Goal: Information Seeking & Learning: Learn about a topic

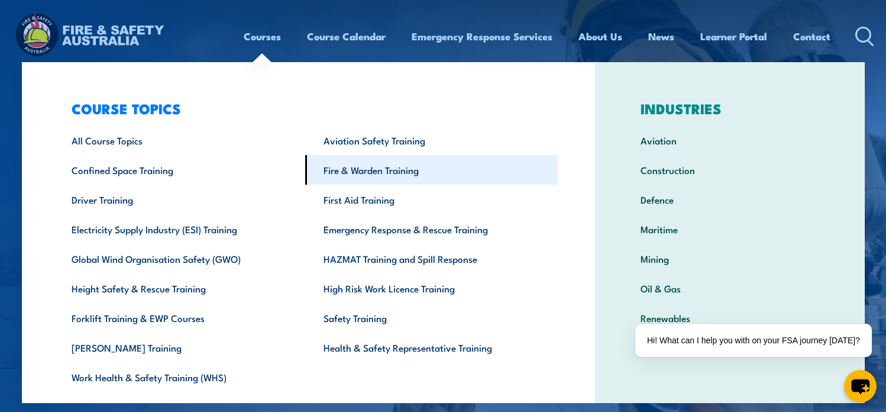
click at [373, 174] on link "Fire & Warden Training" at bounding box center [431, 170] width 253 height 30
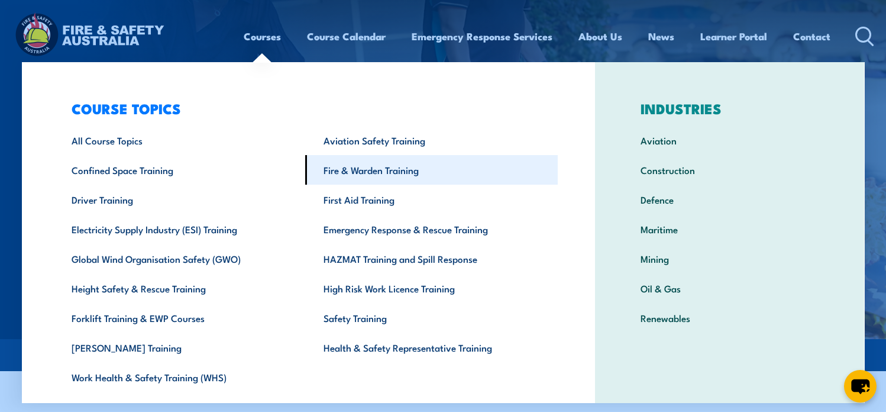
click at [337, 170] on link "Fire & Warden Training" at bounding box center [431, 170] width 253 height 30
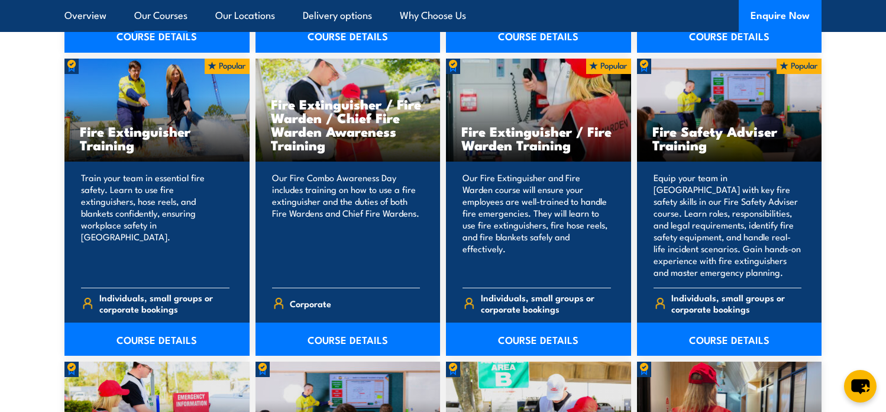
scroll to position [1249, 0]
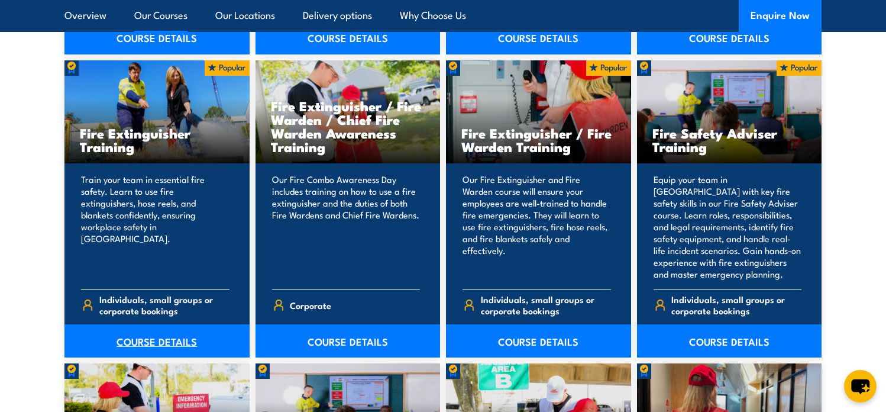
click at [156, 342] on link "COURSE DETAILS" at bounding box center [156, 340] width 185 height 33
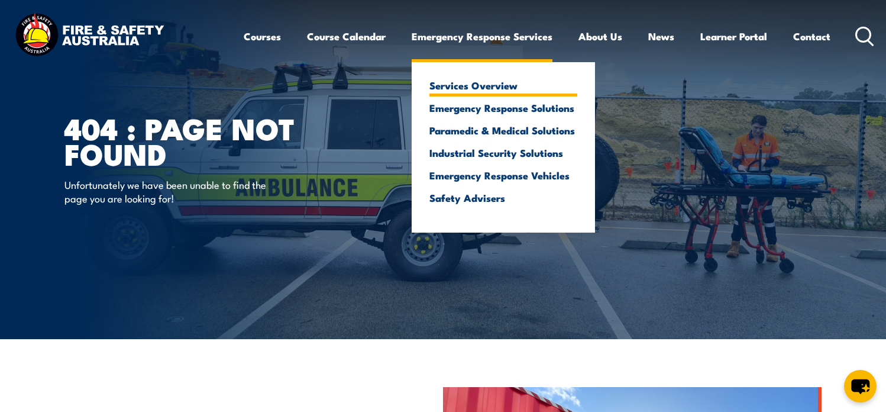
click at [435, 85] on link "Services Overview" at bounding box center [503, 85] width 148 height 11
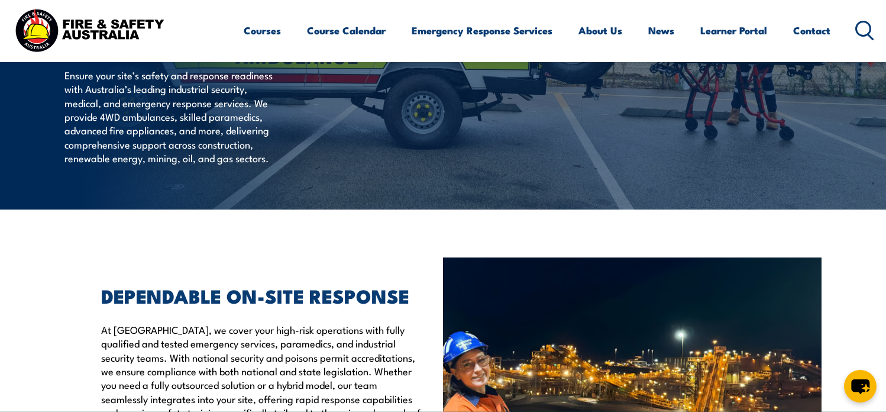
scroll to position [93, 0]
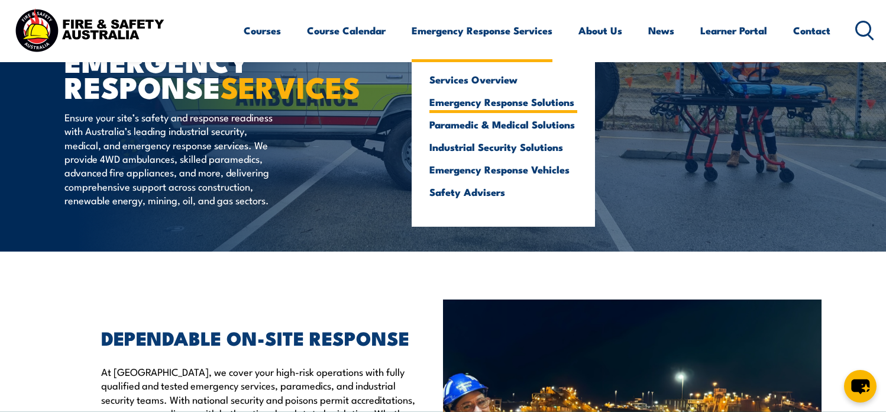
click at [452, 107] on link "Emergency Response Solutions" at bounding box center [503, 101] width 148 height 11
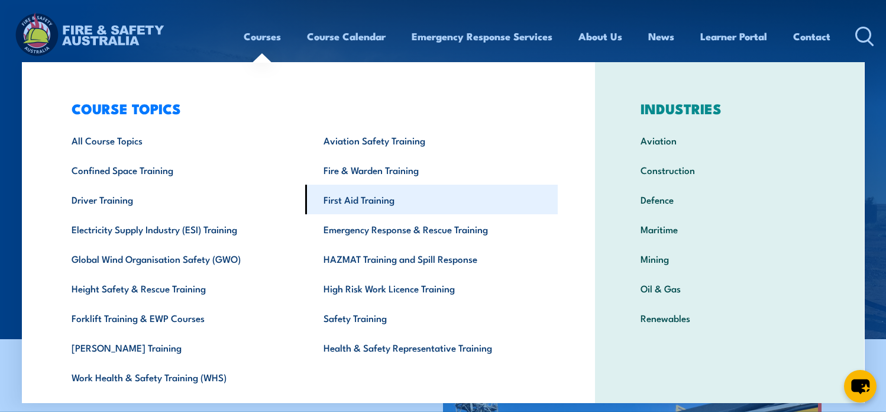
click at [343, 197] on link "First Aid Training" at bounding box center [431, 200] width 253 height 30
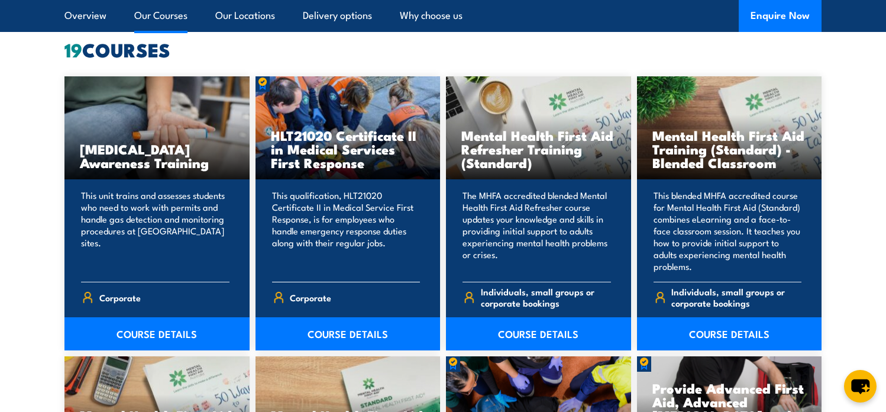
scroll to position [931, 0]
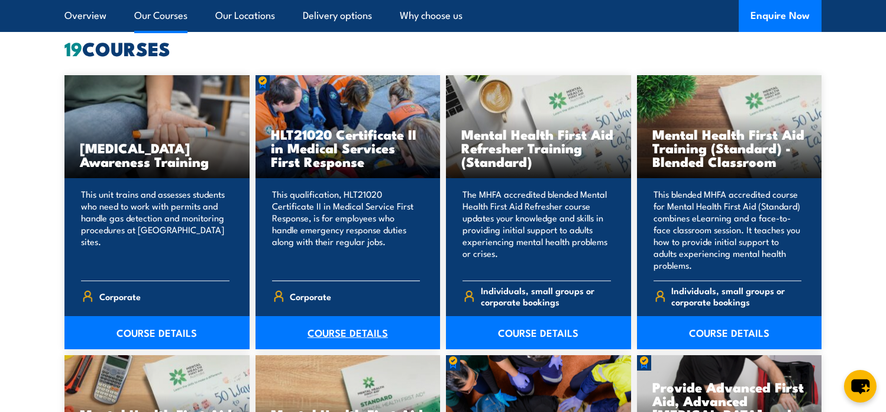
click at [371, 334] on link "COURSE DETAILS" at bounding box center [348, 332] width 185 height 33
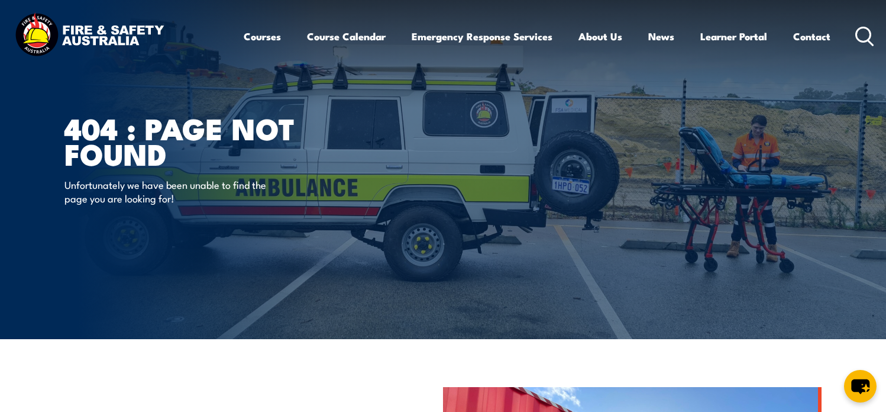
click at [138, 37] on img at bounding box center [89, 36] width 155 height 51
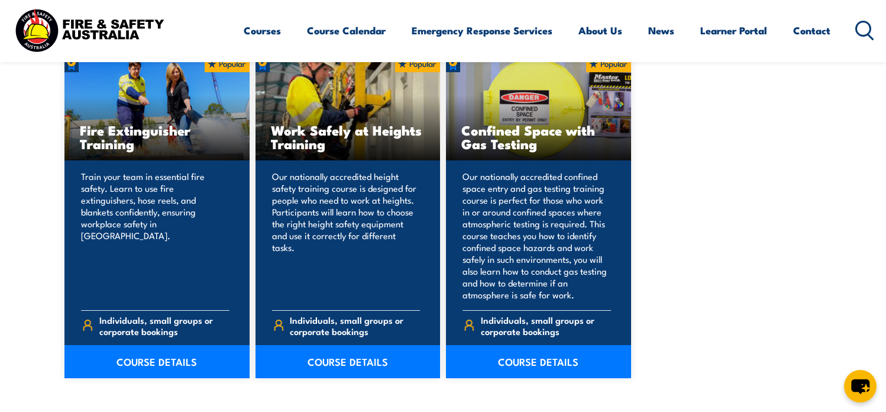
scroll to position [709, 0]
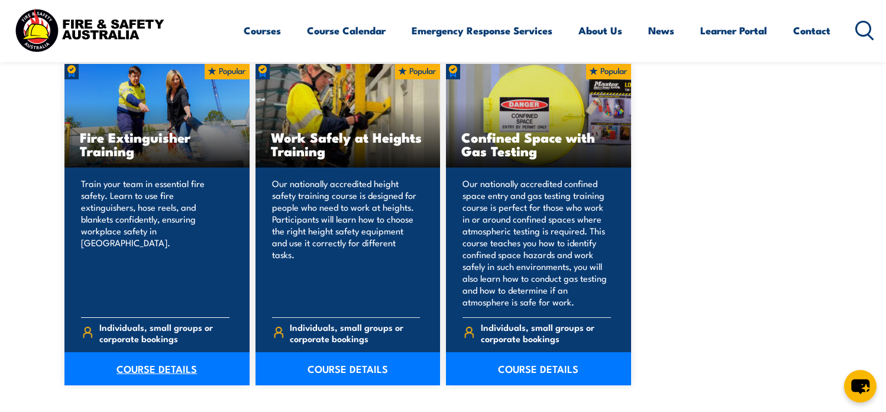
click at [163, 363] on link "COURSE DETAILS" at bounding box center [156, 368] width 185 height 33
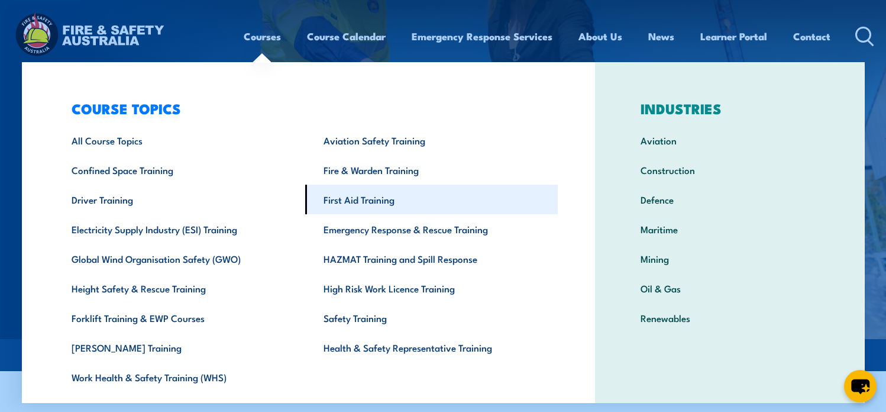
click at [346, 195] on link "First Aid Training" at bounding box center [431, 200] width 253 height 30
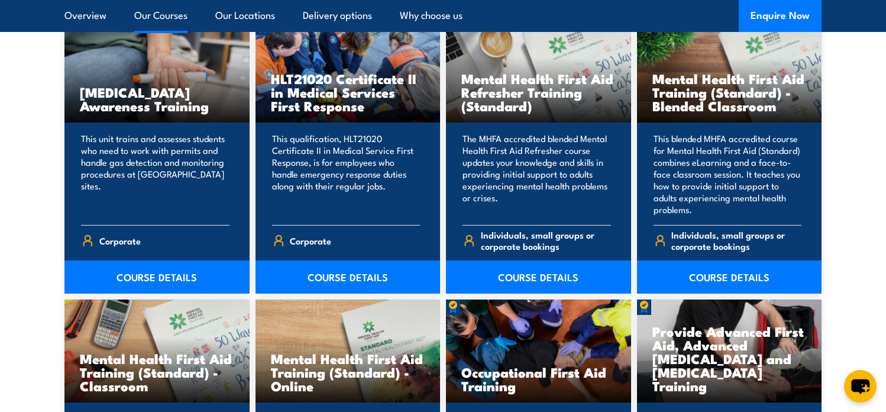
scroll to position [981, 0]
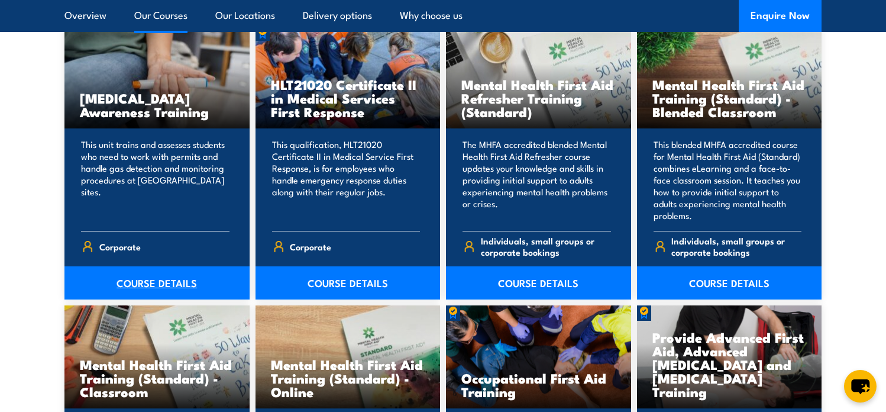
click at [177, 287] on link "COURSE DETAILS" at bounding box center [156, 282] width 185 height 33
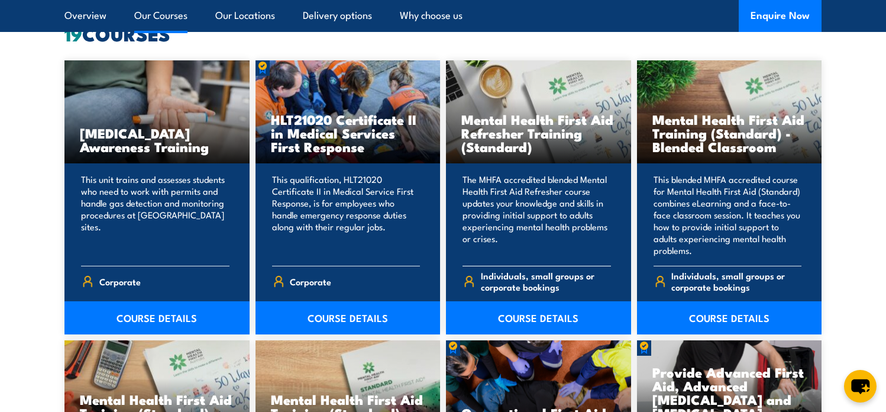
scroll to position [980, 0]
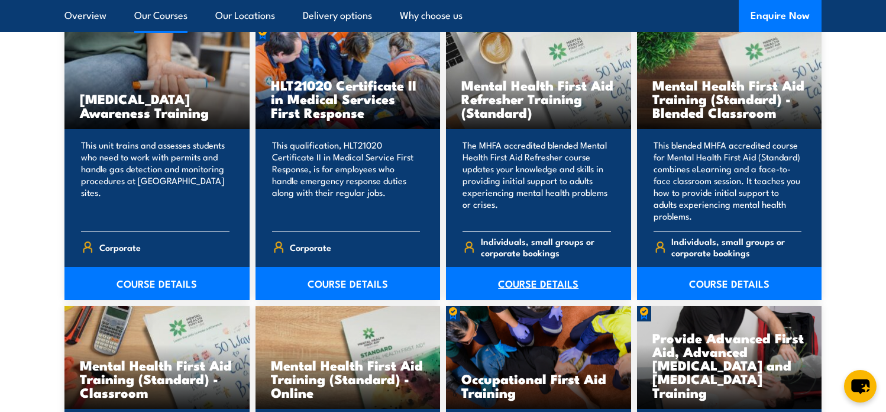
click at [565, 286] on link "COURSE DETAILS" at bounding box center [538, 283] width 185 height 33
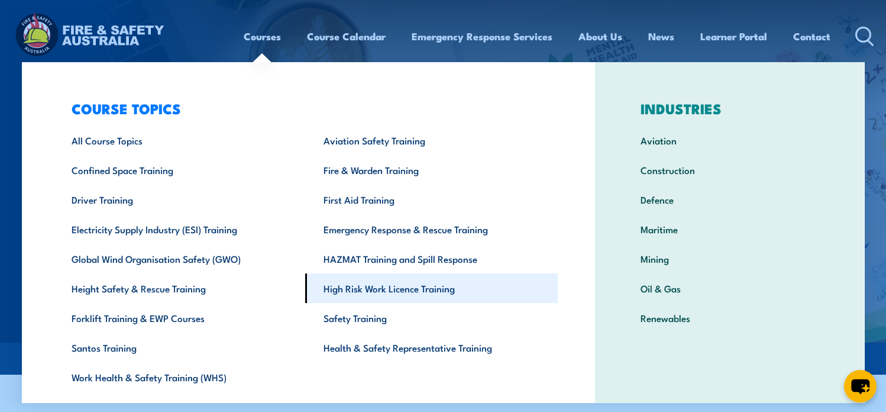
click at [371, 296] on link "High Risk Work Licence Training" at bounding box center [431, 288] width 253 height 30
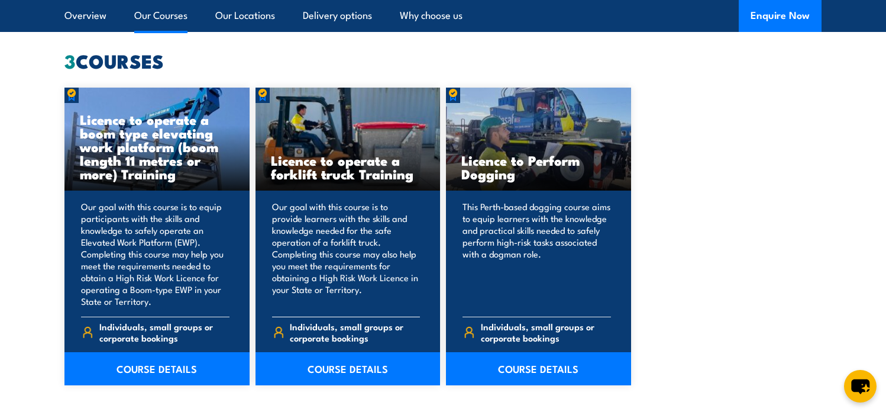
scroll to position [933, 0]
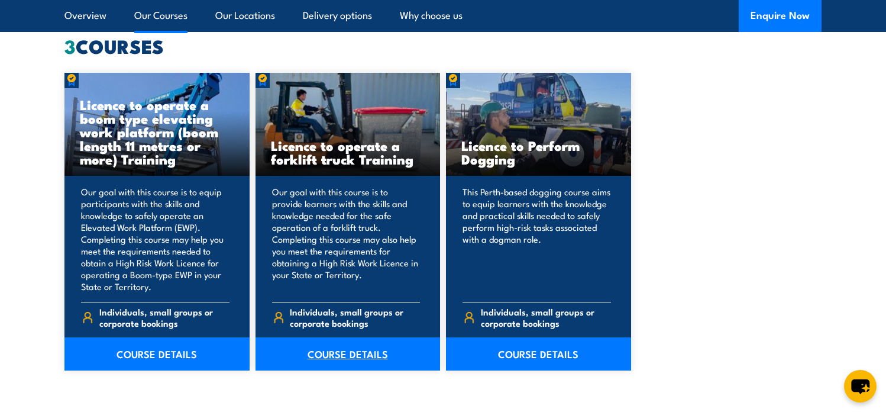
click at [346, 354] on link "COURSE DETAILS" at bounding box center [348, 353] width 185 height 33
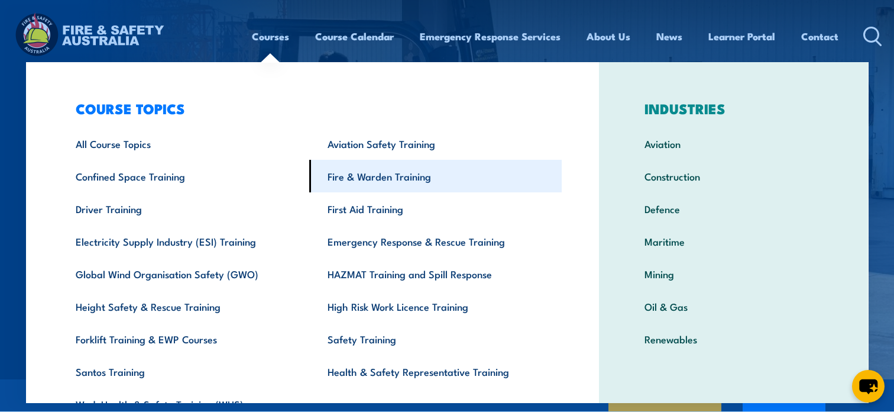
click at [342, 181] on link "Fire & Warden Training" at bounding box center [435, 176] width 253 height 33
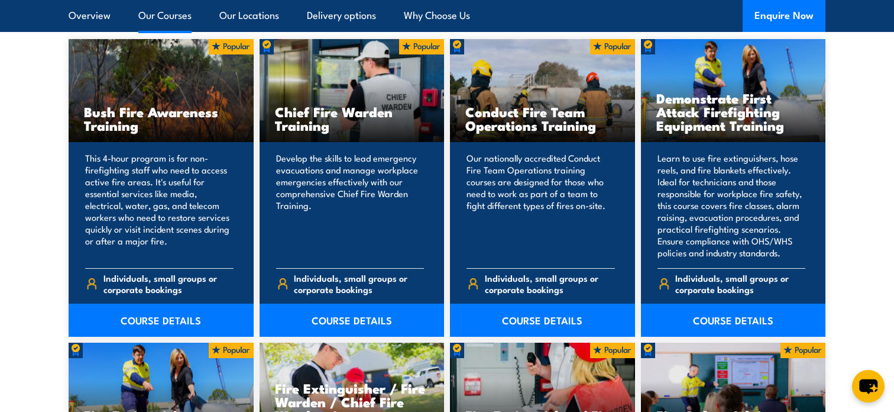
scroll to position [1022, 0]
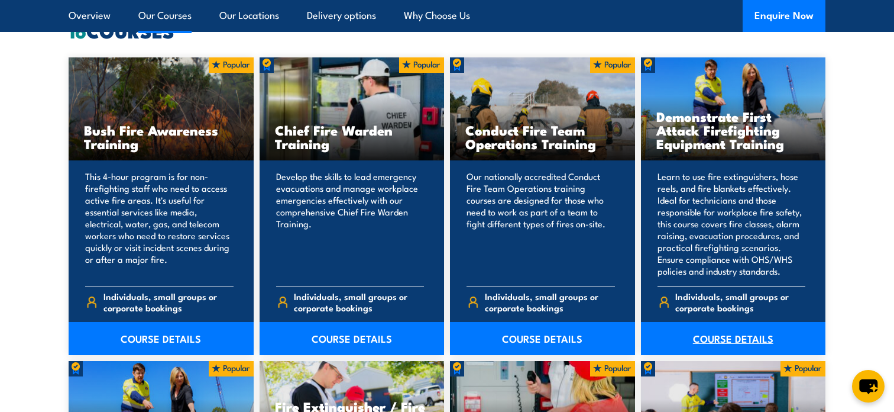
click at [728, 338] on link "COURSE DETAILS" at bounding box center [733, 338] width 185 height 33
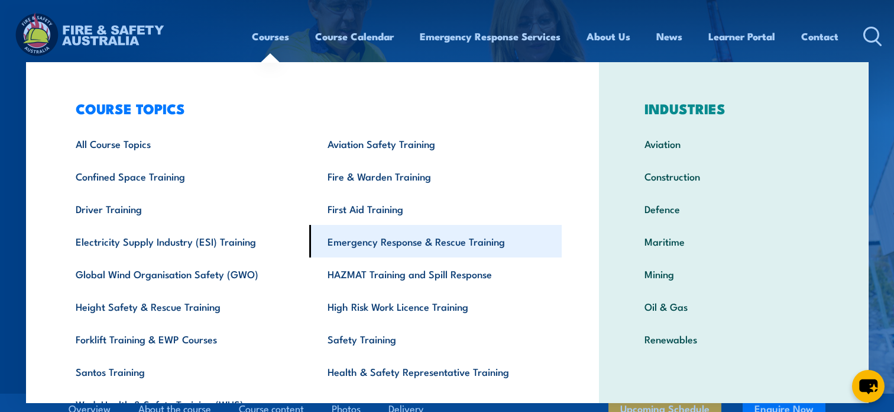
click at [341, 241] on link "Emergency Response & Rescue Training" at bounding box center [435, 241] width 253 height 33
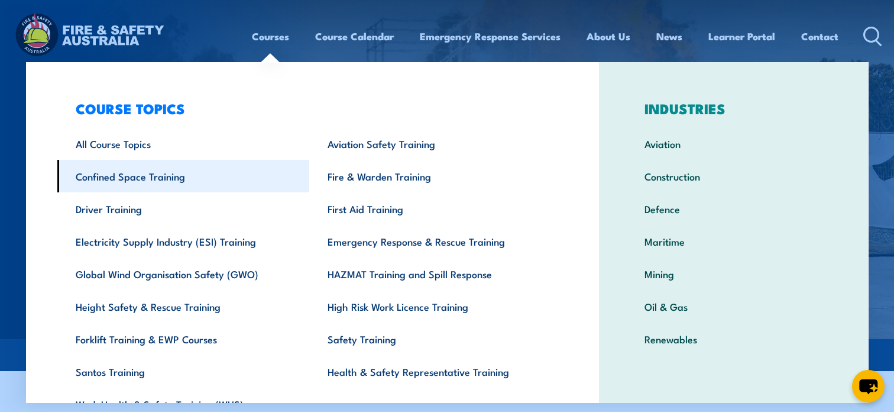
click at [156, 177] on link "Confined Space Training" at bounding box center [183, 176] width 253 height 33
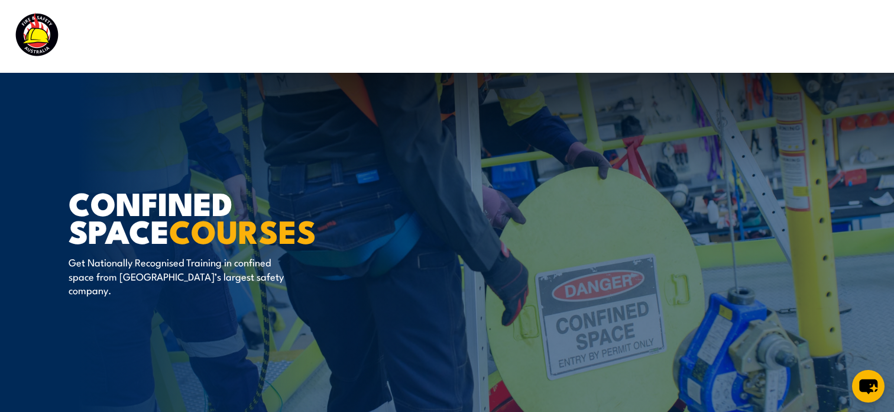
click at [47, 25] on img at bounding box center [89, 36] width 155 height 51
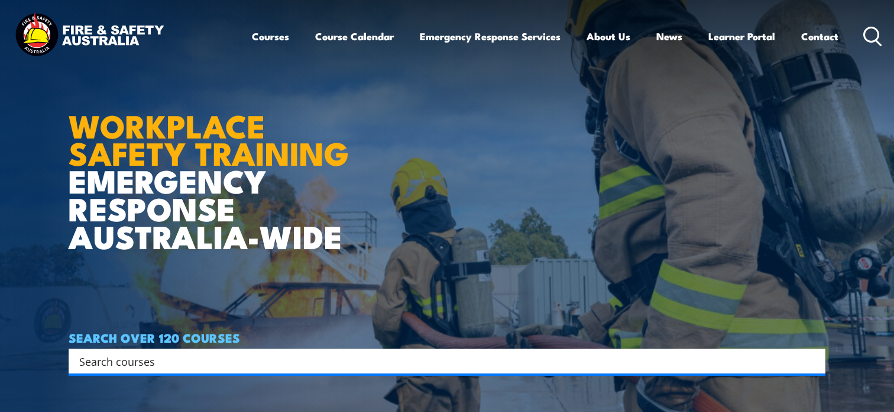
scroll to position [1, 0]
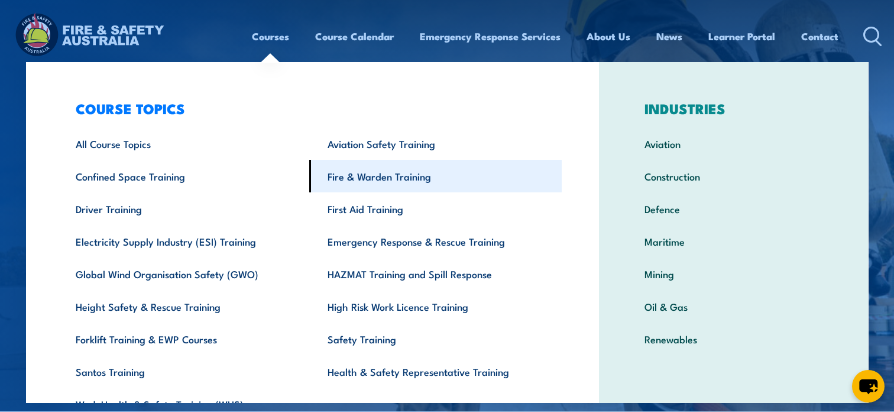
click at [368, 172] on link "Fire & Warden Training" at bounding box center [435, 176] width 253 height 33
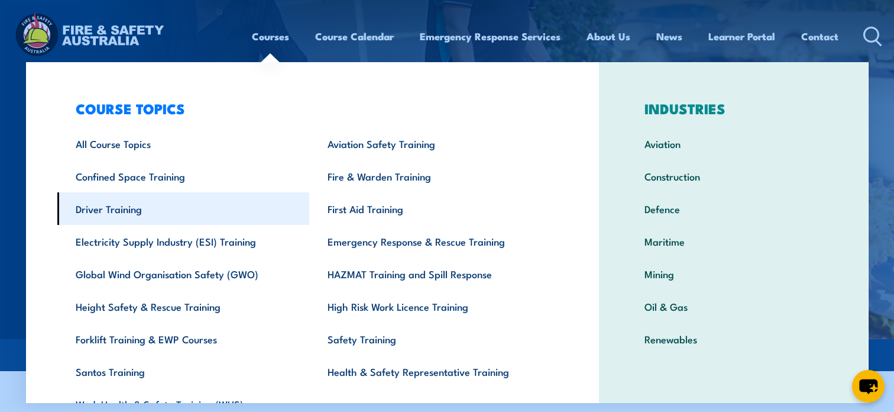
click at [133, 214] on link "Driver Training" at bounding box center [183, 208] width 253 height 33
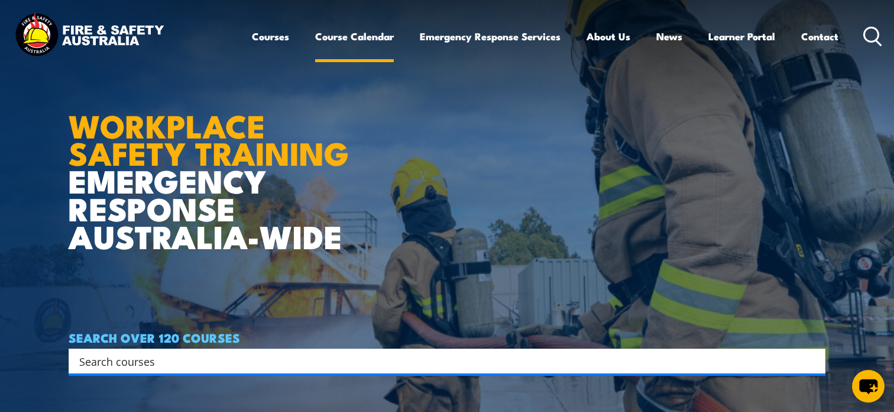
click at [361, 38] on link "Course Calendar" at bounding box center [354, 36] width 79 height 31
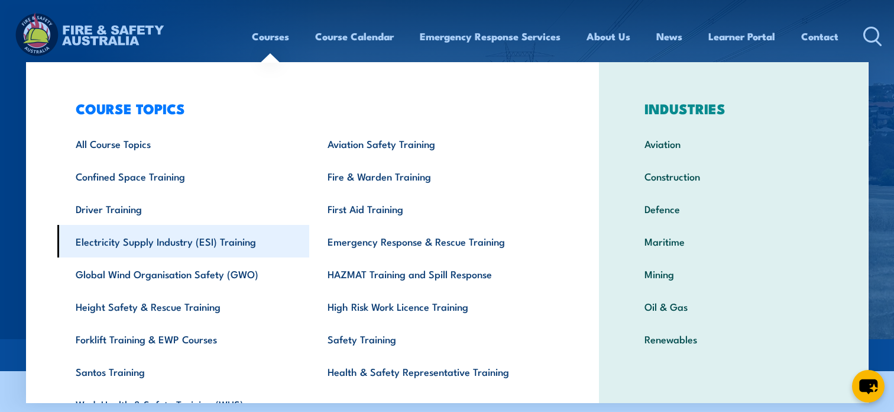
click at [169, 240] on link "Electricity Supply Industry (ESI) Training" at bounding box center [183, 241] width 253 height 33
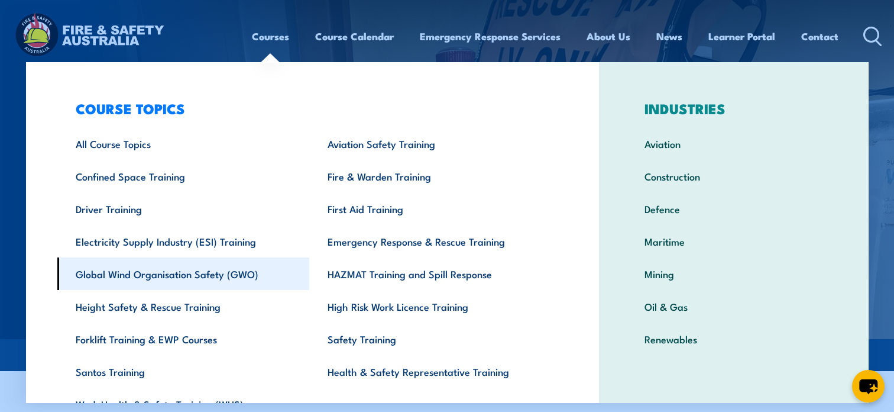
click at [171, 265] on link "Global Wind Organisation Safety (GWO)" at bounding box center [183, 273] width 253 height 33
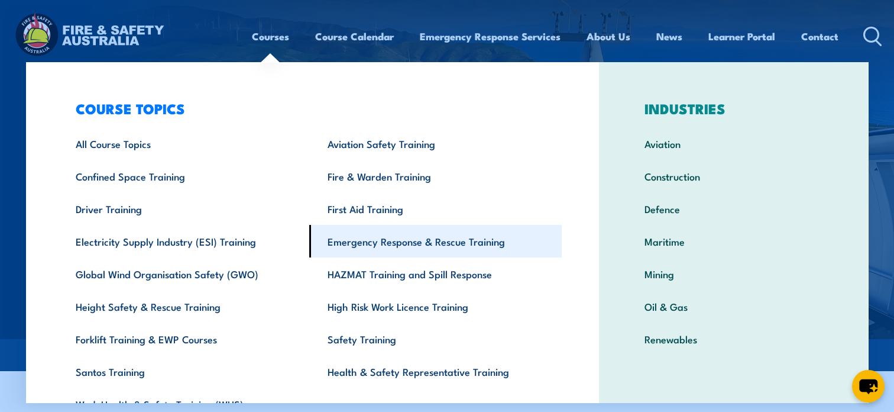
click at [358, 251] on link "Emergency Response & Rescue Training" at bounding box center [435, 241] width 253 height 33
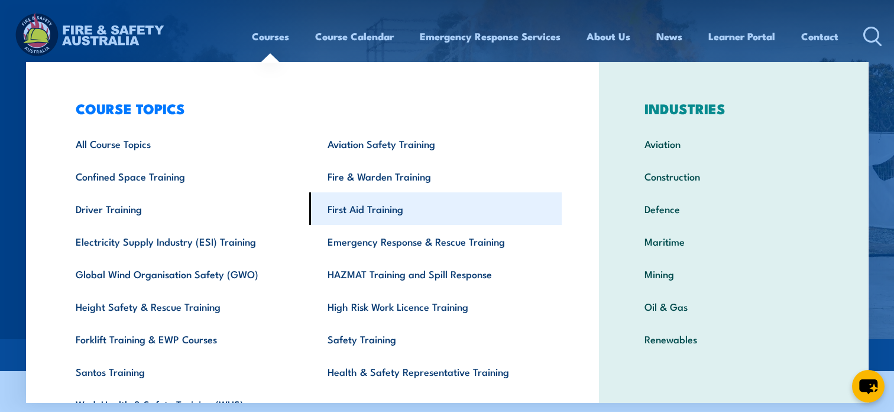
click at [344, 206] on link "First Aid Training" at bounding box center [435, 208] width 253 height 33
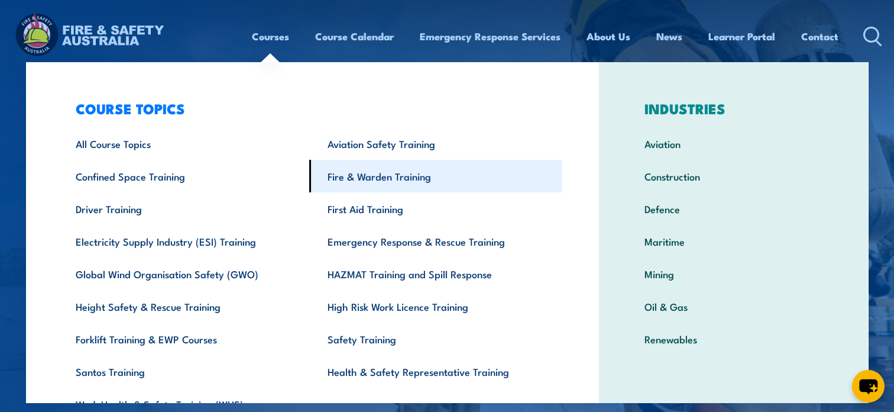
click at [357, 185] on link "Fire & Warden Training" at bounding box center [435, 176] width 253 height 33
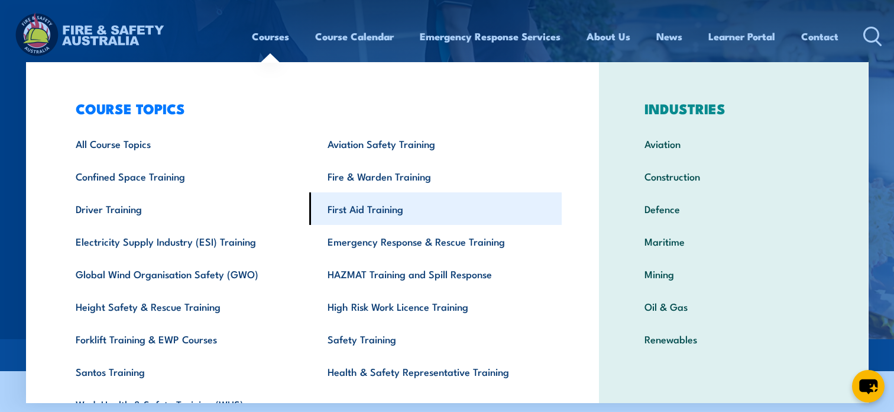
click at [341, 211] on link "First Aid Training" at bounding box center [435, 208] width 253 height 33
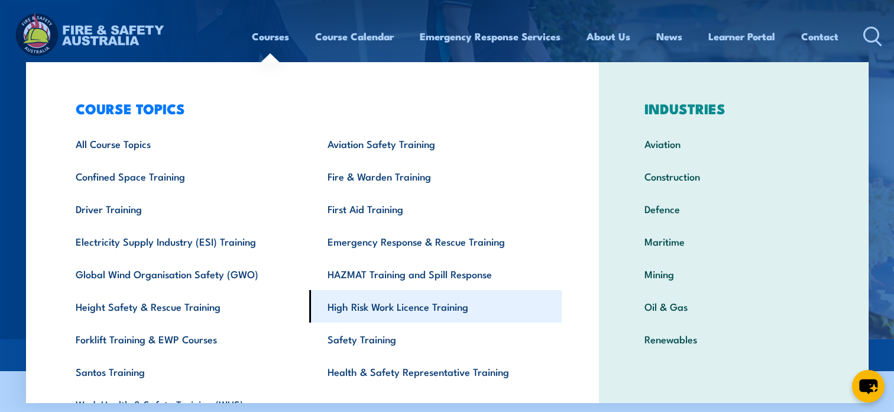
click at [345, 298] on link "High Risk Work Licence Training" at bounding box center [435, 306] width 253 height 33
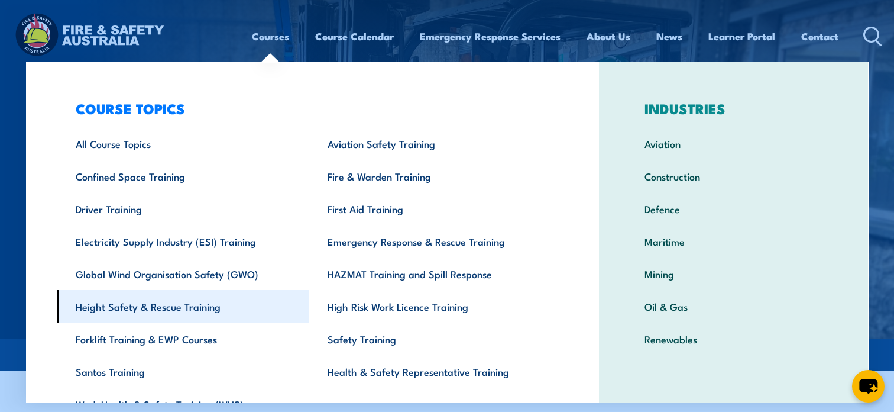
click at [237, 306] on link "Height Safety & Rescue Training" at bounding box center [183, 306] width 253 height 33
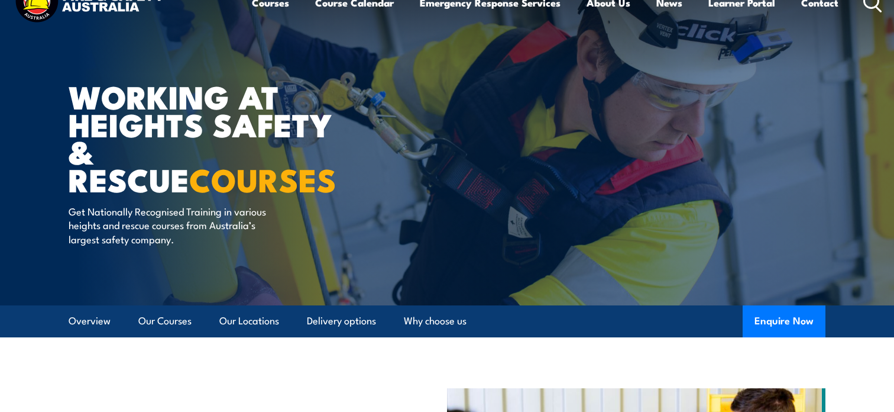
scroll to position [127, 0]
